Goal: Answer question/provide support

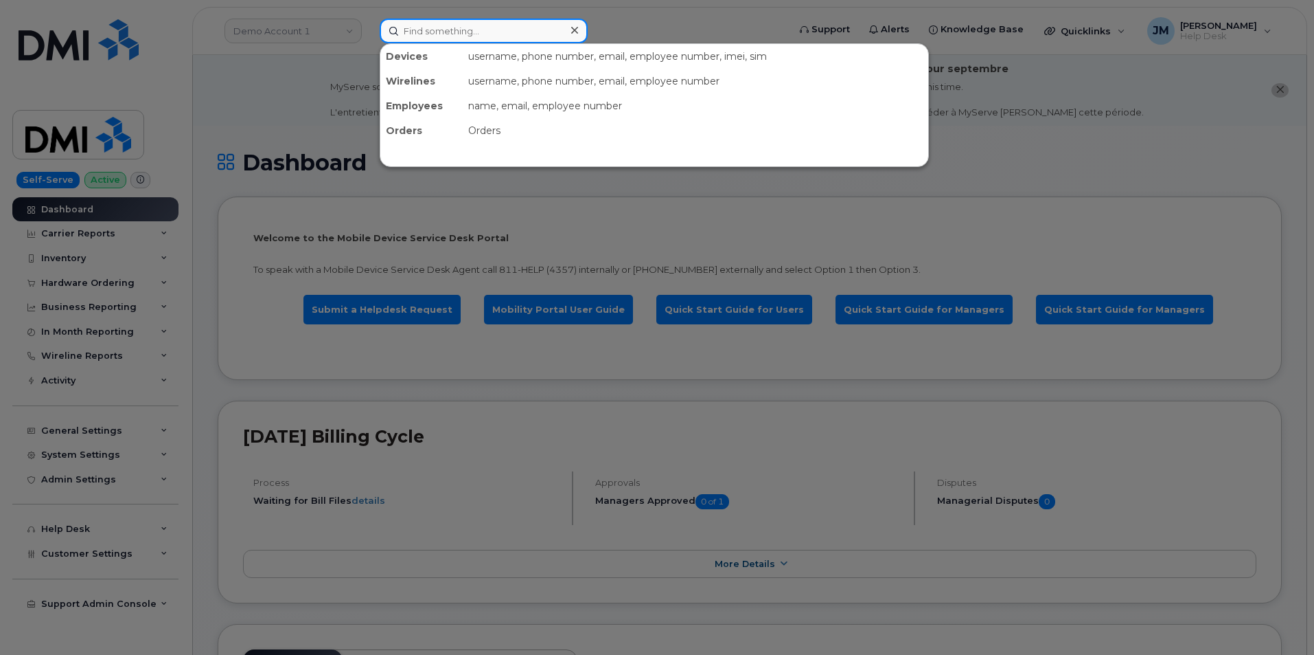
paste input "5015294991"
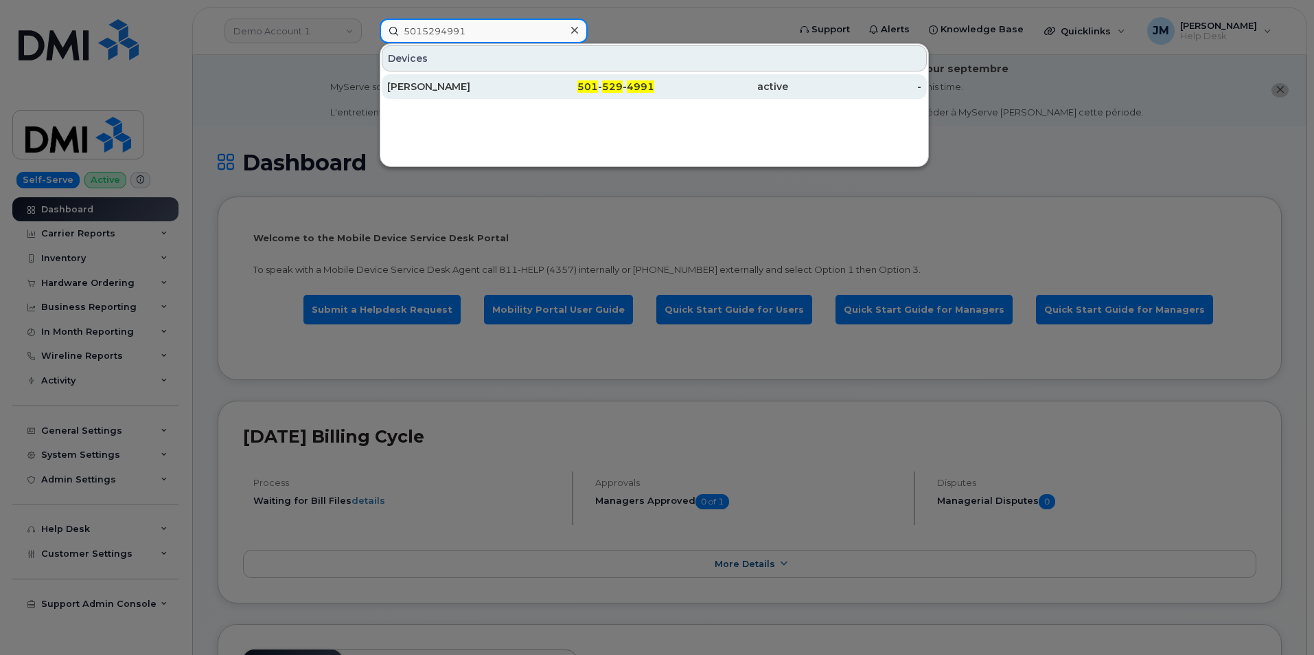
type input "5015294991"
click at [467, 84] on div "[PERSON_NAME]" at bounding box center [454, 87] width 134 height 14
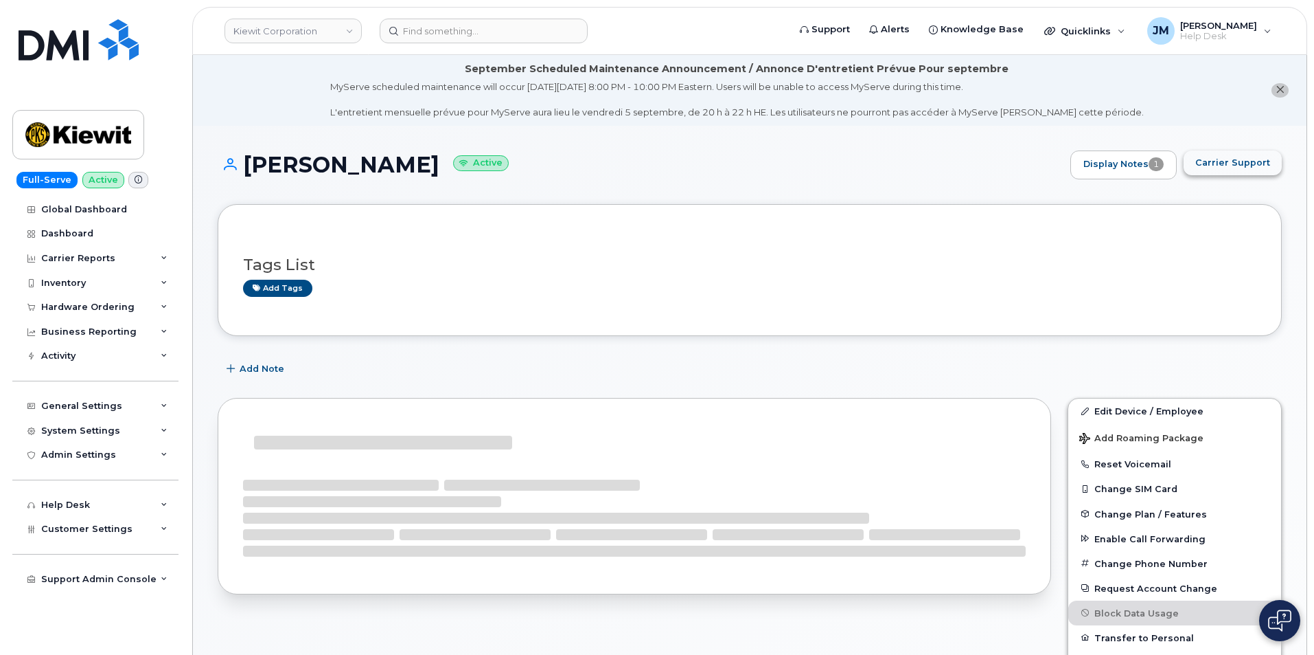
click at [1259, 162] on span "Carrier Support" at bounding box center [1233, 162] width 75 height 13
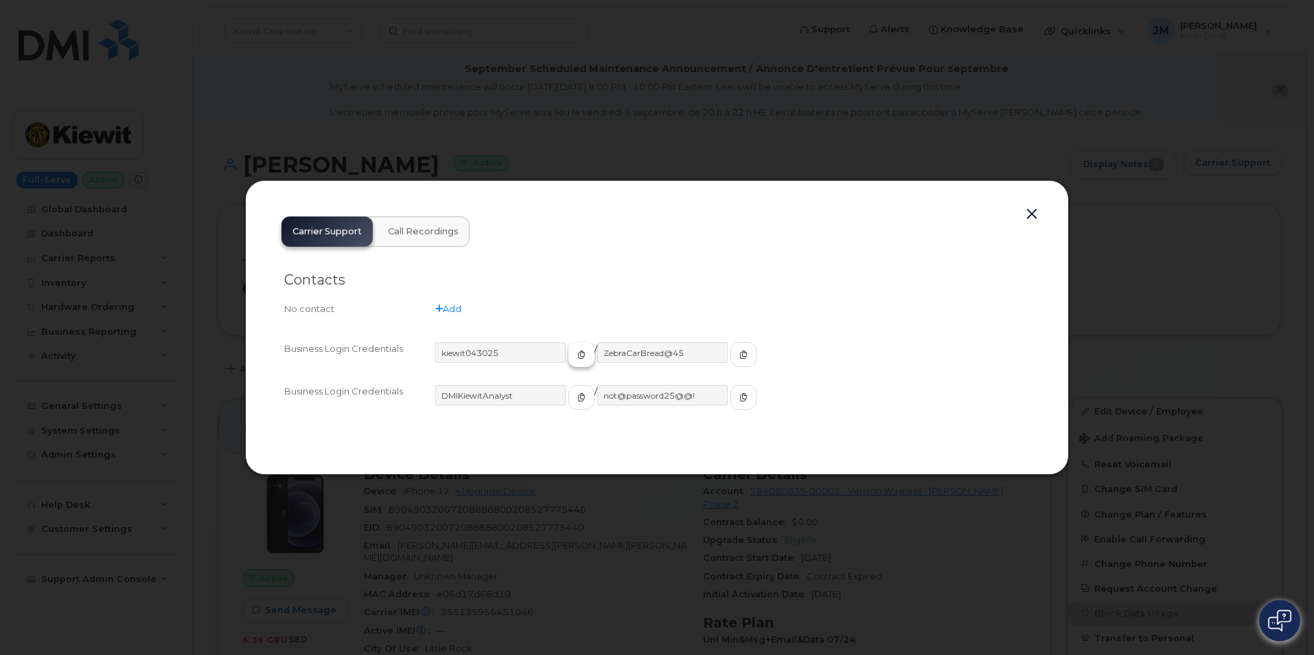
click at [578, 355] on icon "button" at bounding box center [582, 354] width 8 height 8
click at [740, 354] on icon "button" at bounding box center [744, 354] width 8 height 8
click at [740, 356] on icon "button" at bounding box center [744, 354] width 8 height 8
